Goal: Task Accomplishment & Management: Manage account settings

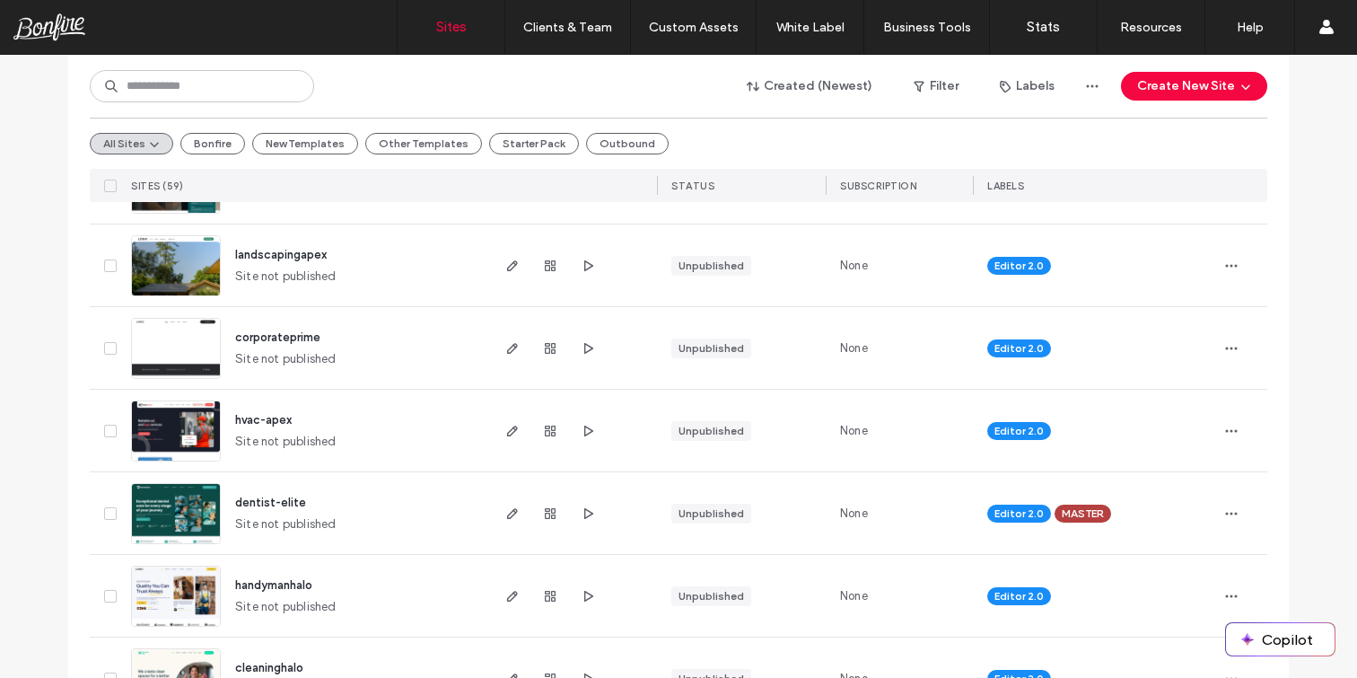
scroll to position [284, 0]
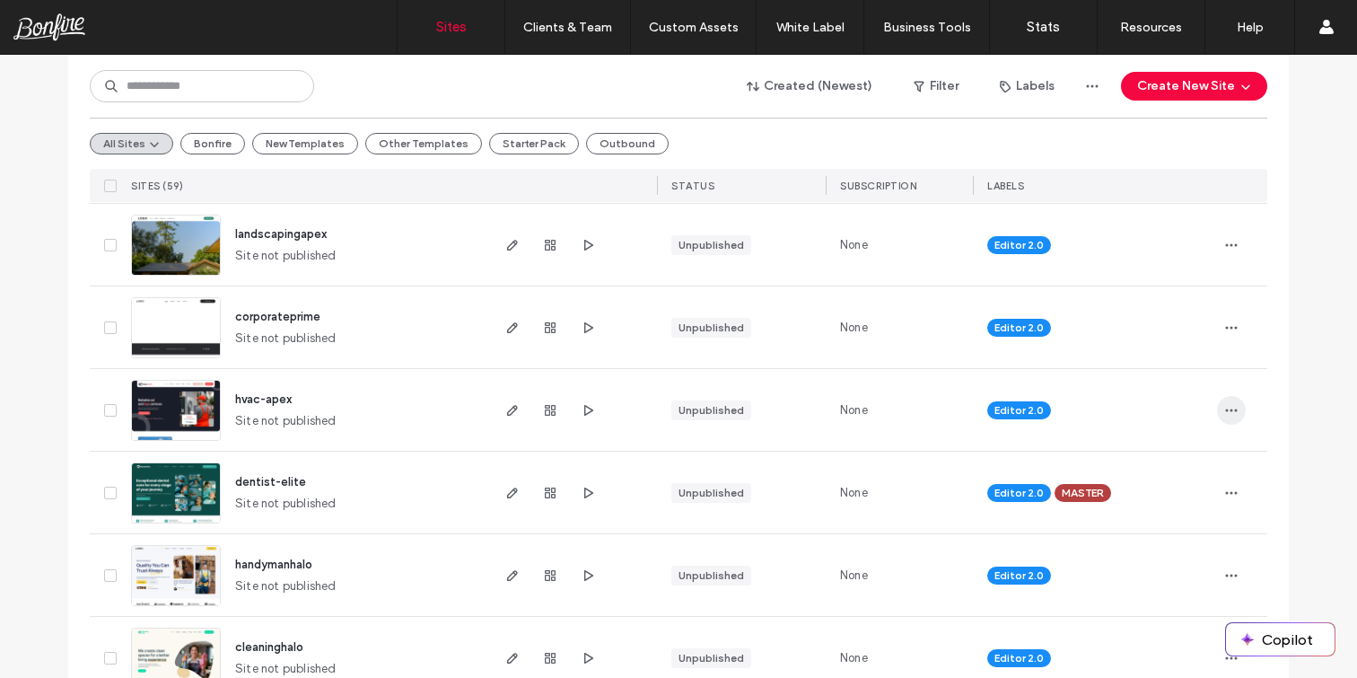
click at [1224, 407] on icon "button" at bounding box center [1231, 410] width 14 height 14
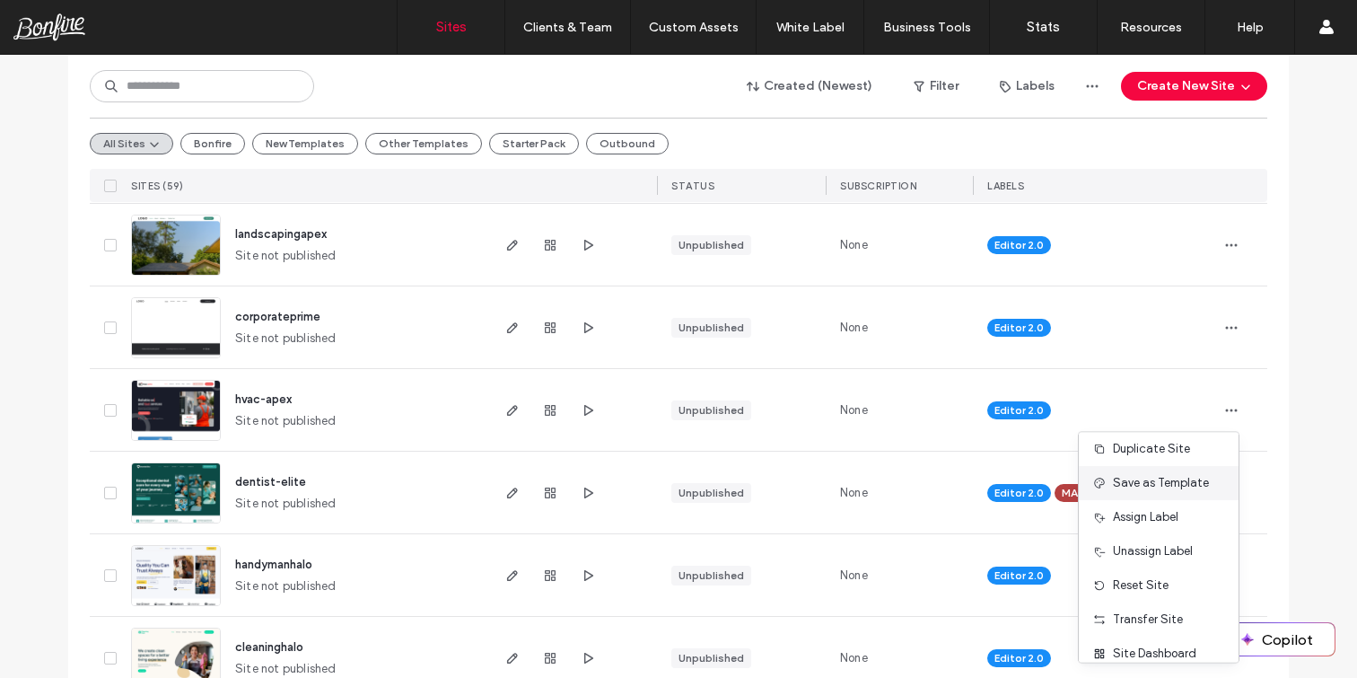
scroll to position [44, 0]
click at [1143, 521] on span "Assign Label" at bounding box center [1146, 515] width 66 height 18
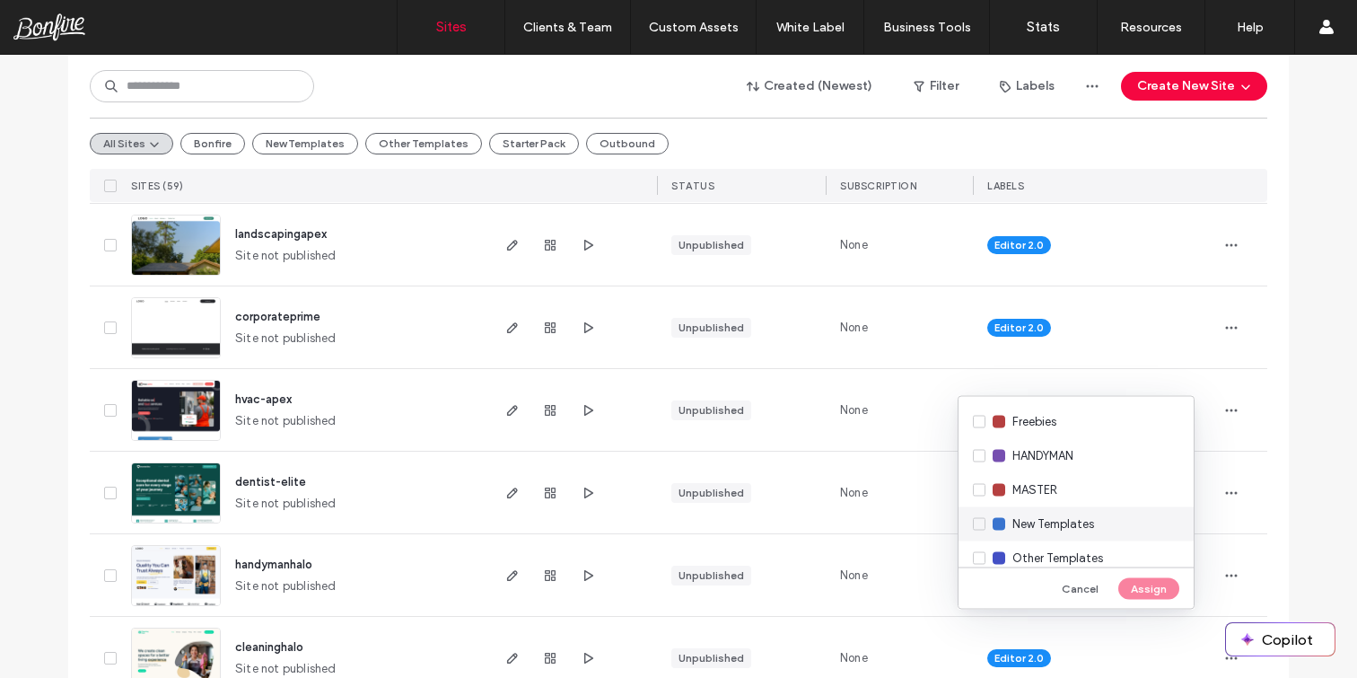
scroll to position [70, 0]
click at [982, 491] on div "MASTER" at bounding box center [1076, 487] width 235 height 34
click at [1153, 584] on button "Assign" at bounding box center [1148, 588] width 61 height 22
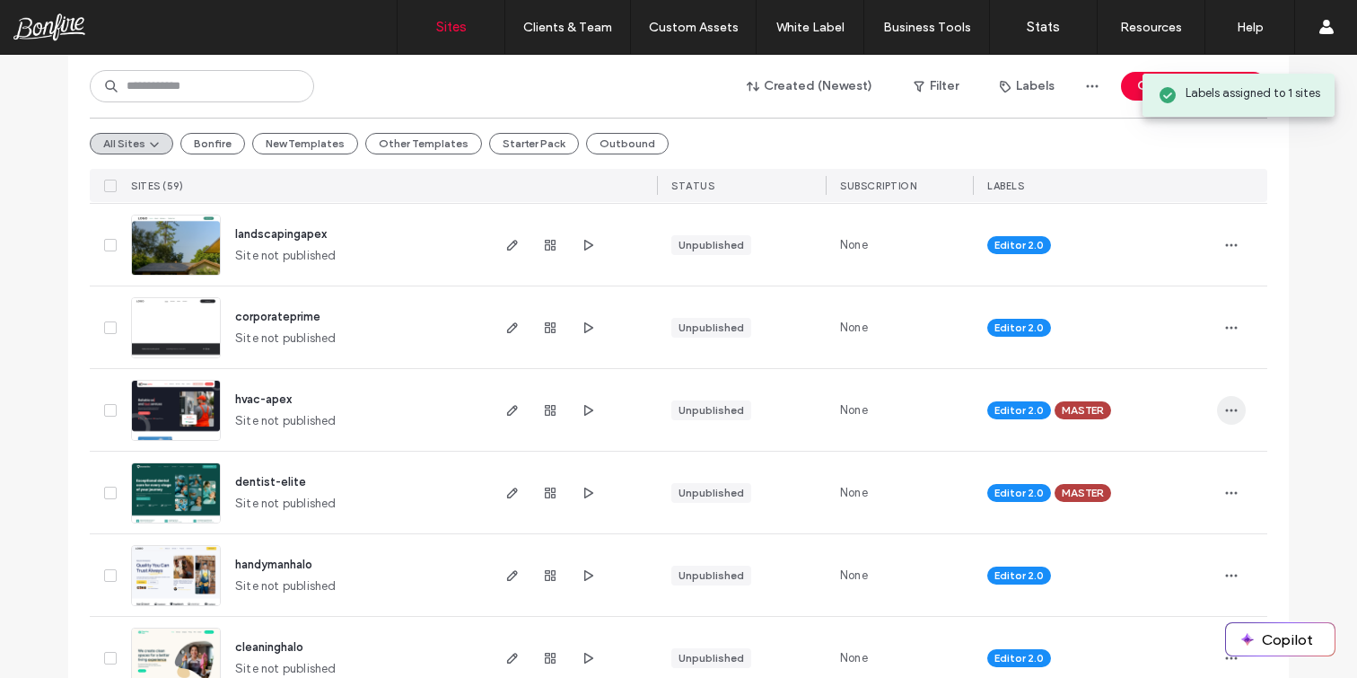
click at [1227, 411] on icon "button" at bounding box center [1231, 410] width 14 height 14
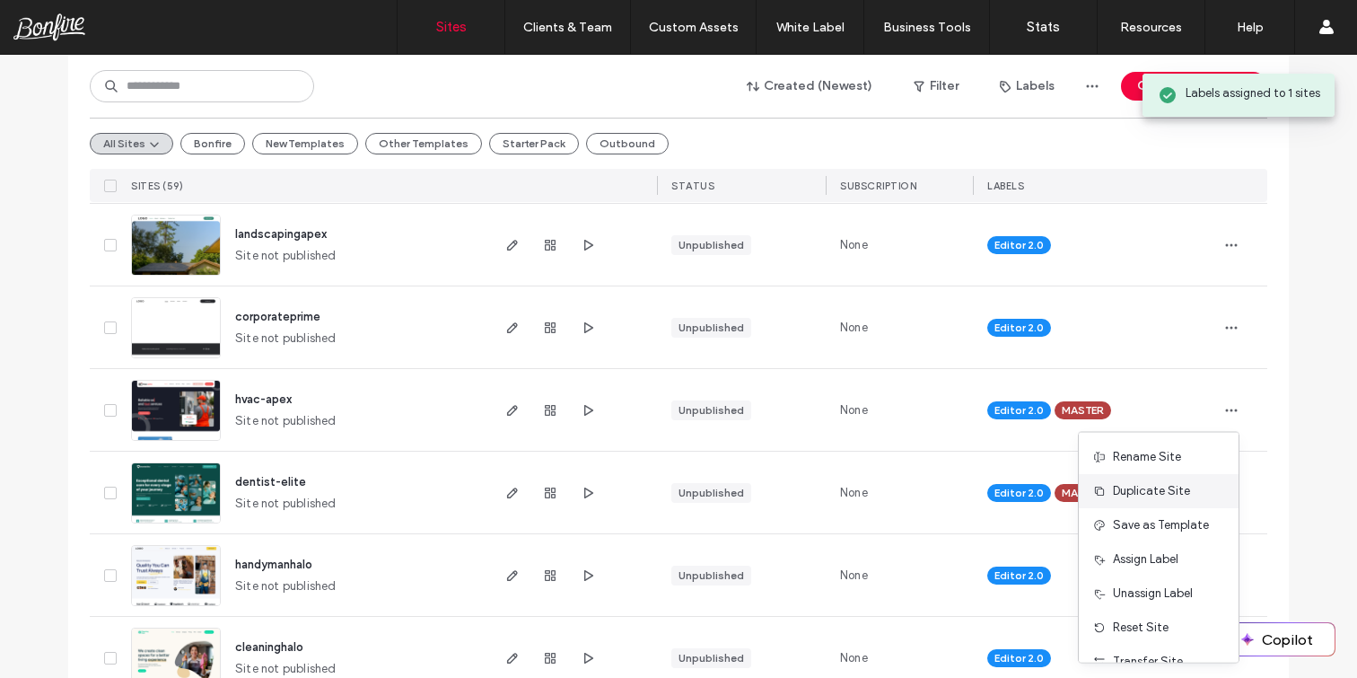
click at [1157, 485] on span "Duplicate Site" at bounding box center [1151, 491] width 77 height 18
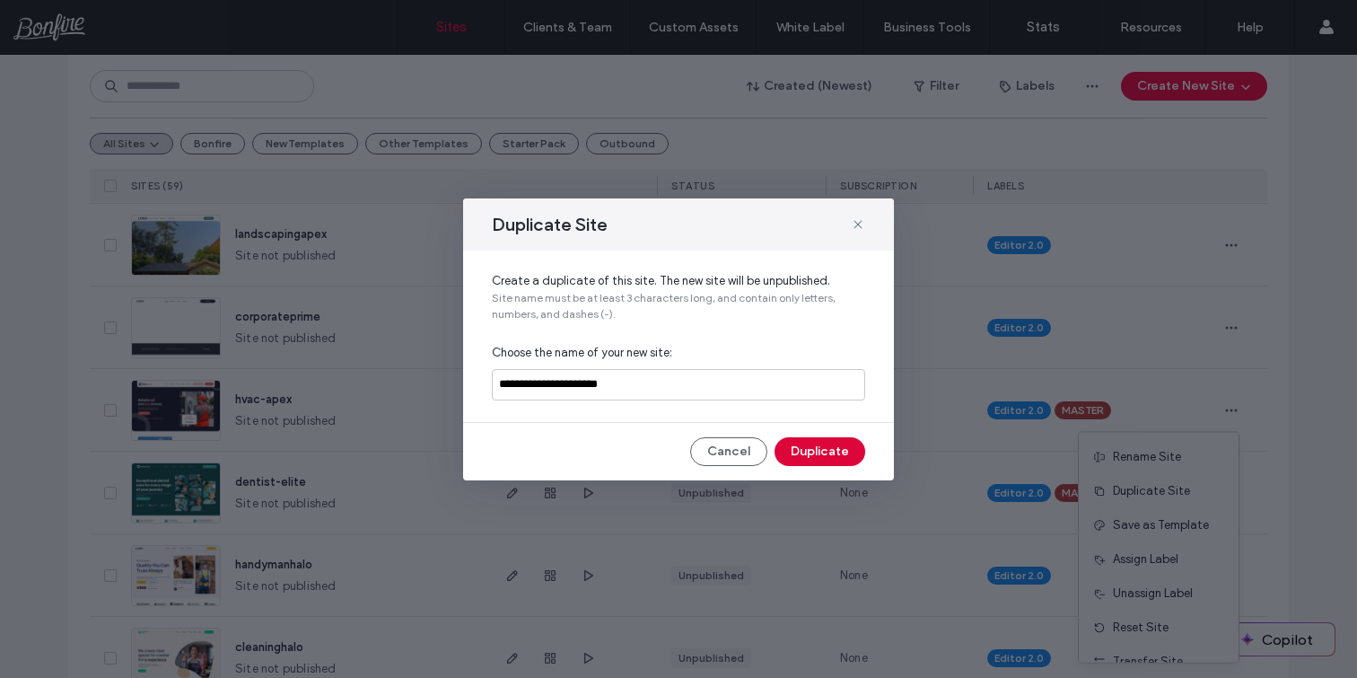
click at [808, 453] on button "Duplicate" at bounding box center [820, 451] width 91 height 29
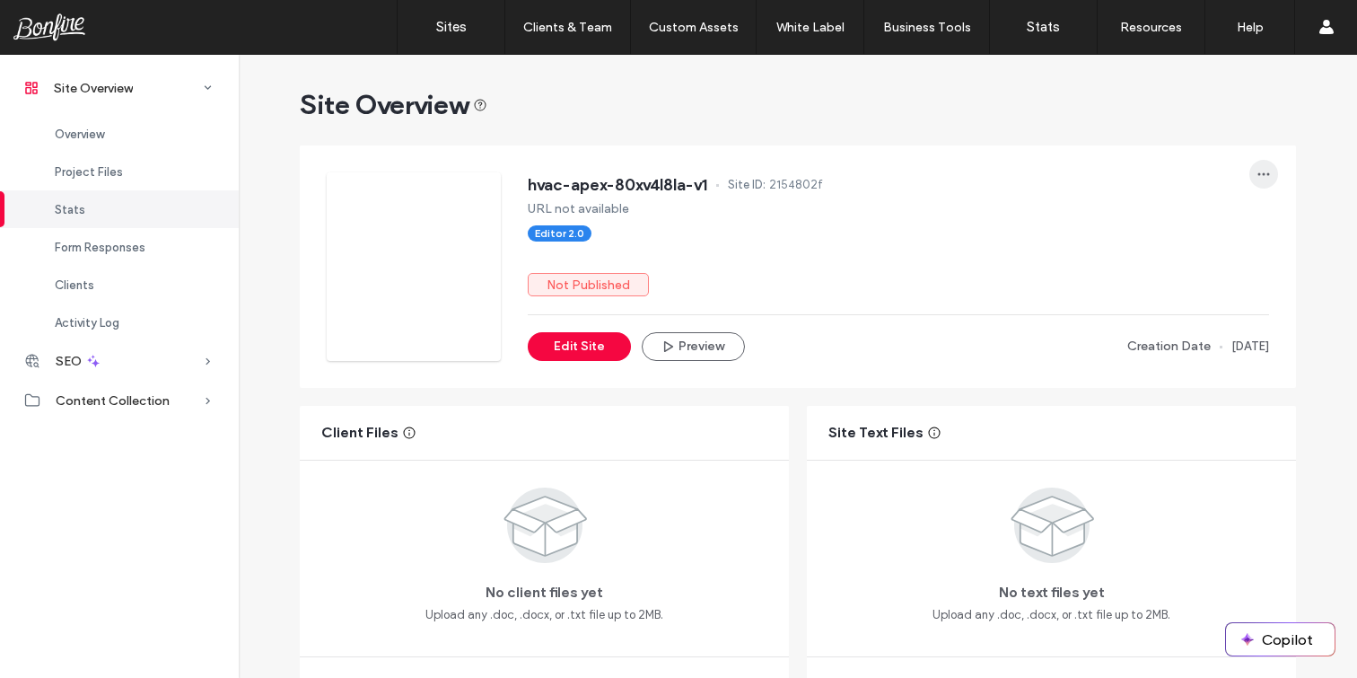
click at [1249, 172] on span "button" at bounding box center [1263, 174] width 29 height 29
click at [1181, 359] on span "Transfer Site" at bounding box center [1180, 357] width 70 height 18
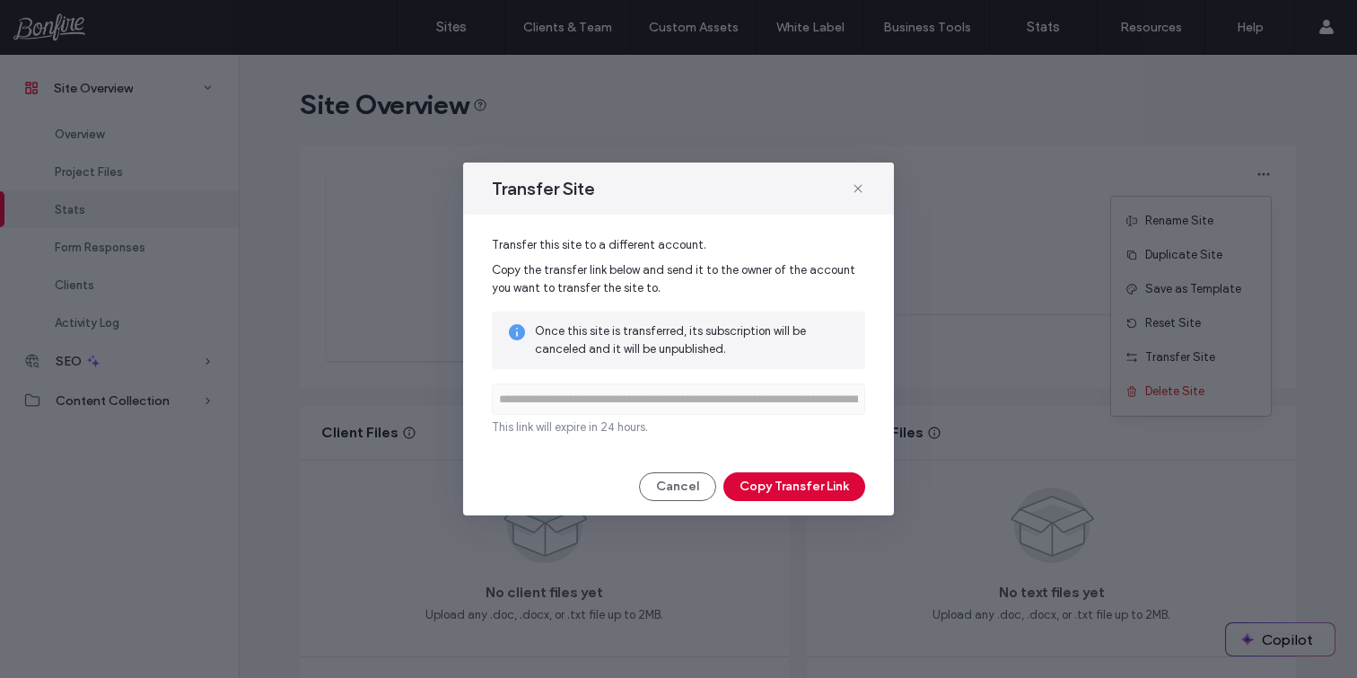
click at [822, 486] on button "Copy Transfer Link" at bounding box center [794, 486] width 142 height 29
click at [770, 478] on button "Copy Transfer Link" at bounding box center [794, 486] width 142 height 29
click at [861, 184] on icon at bounding box center [858, 188] width 14 height 14
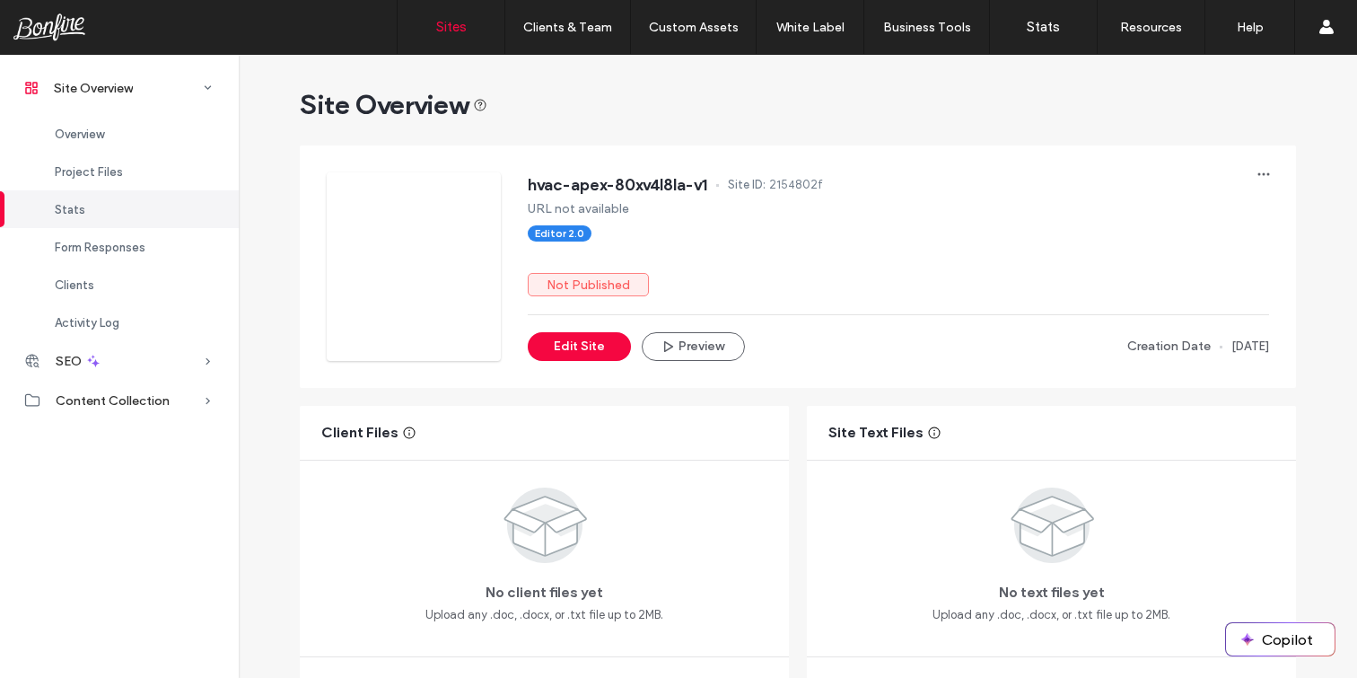
click at [448, 12] on link "Sites" at bounding box center [451, 27] width 107 height 54
